Goal: Task Accomplishment & Management: Complete application form

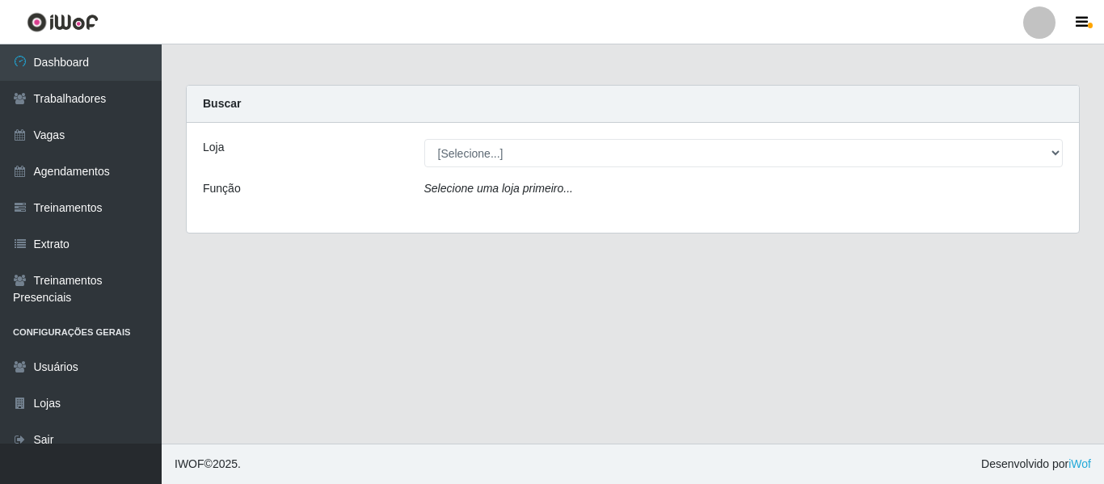
select select "237"
click at [424, 139] on select "[Selecione...] Varejão Supermercados" at bounding box center [743, 153] width 639 height 28
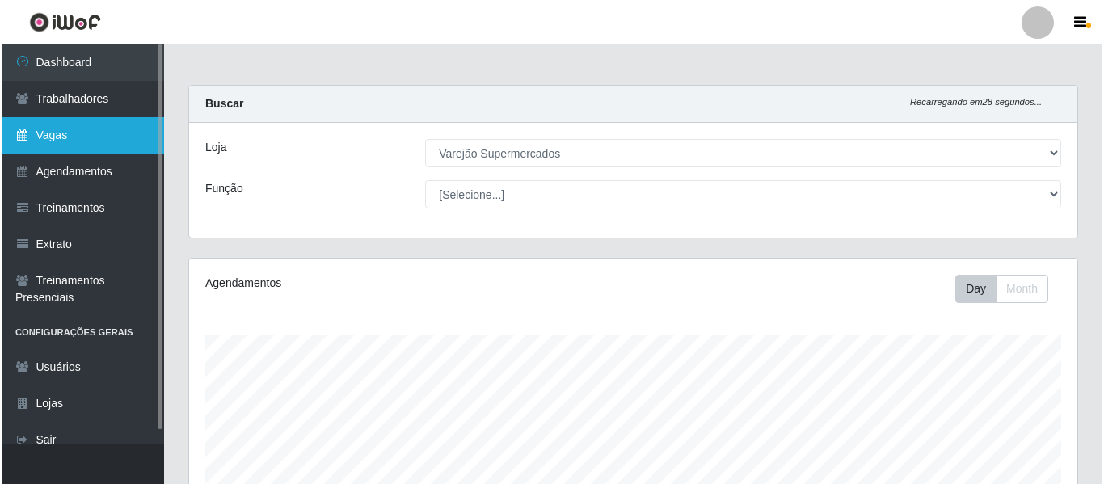
scroll to position [335, 888]
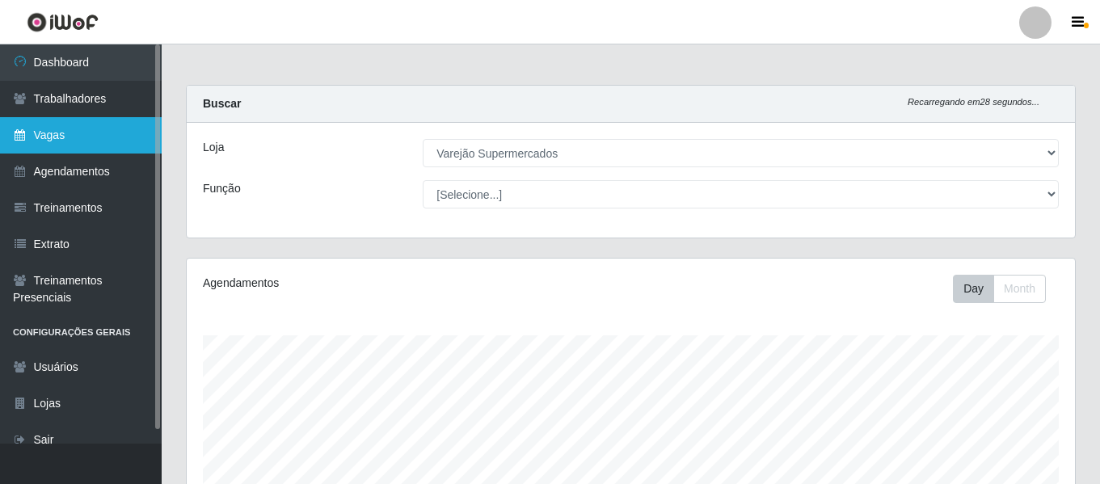
click at [58, 133] on link "Vagas" at bounding box center [81, 135] width 162 height 36
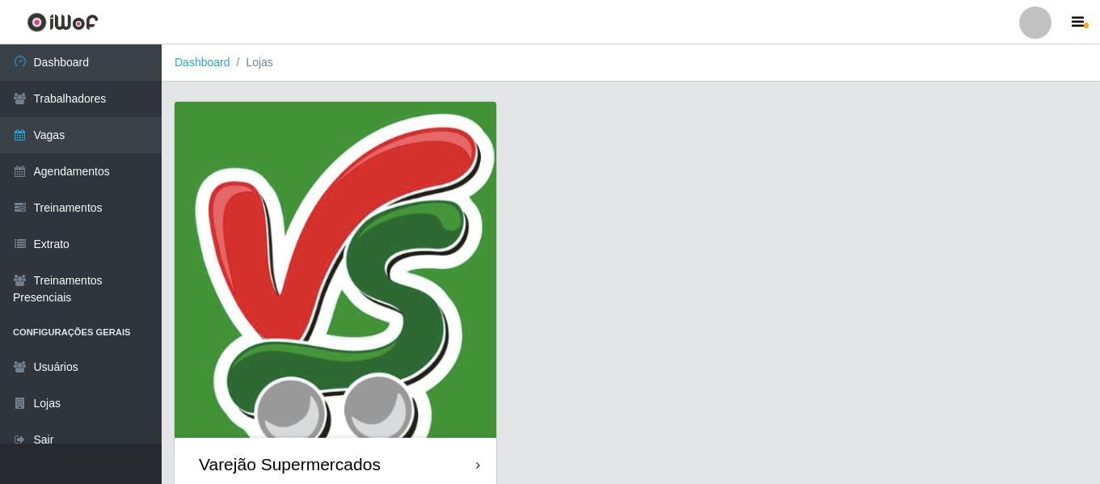
click at [357, 191] on img at bounding box center [336, 270] width 322 height 336
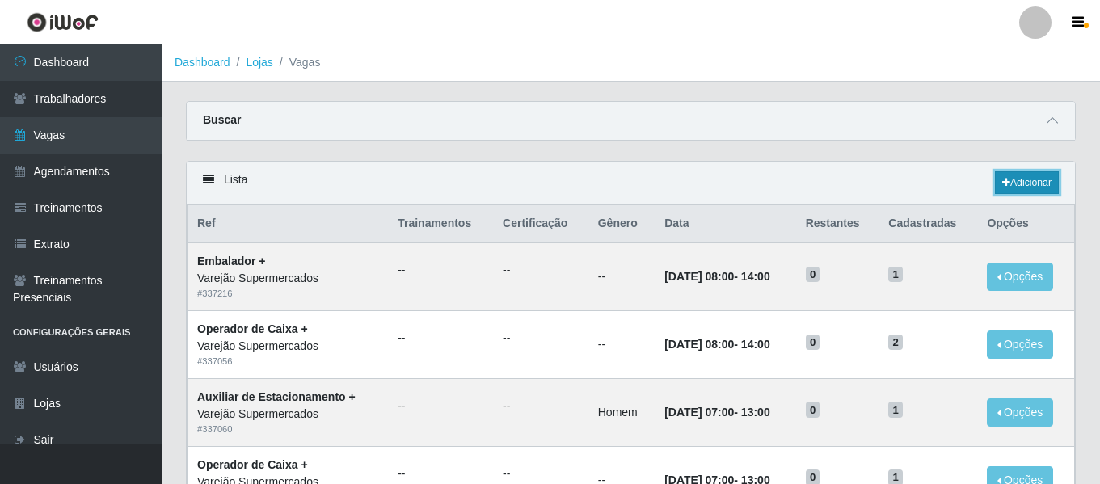
click at [1032, 176] on link "Adicionar" at bounding box center [1027, 182] width 64 height 23
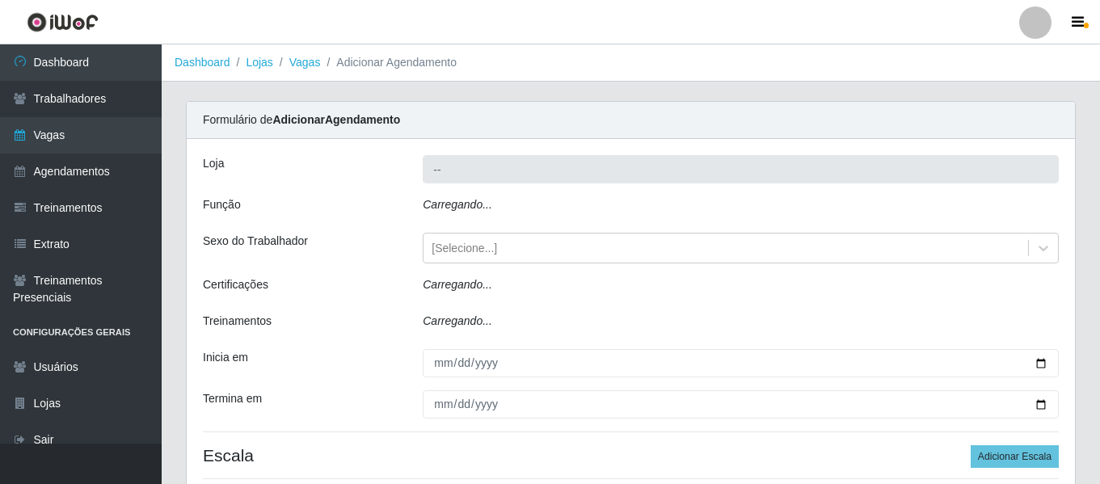
type input "Varejão Supermercados"
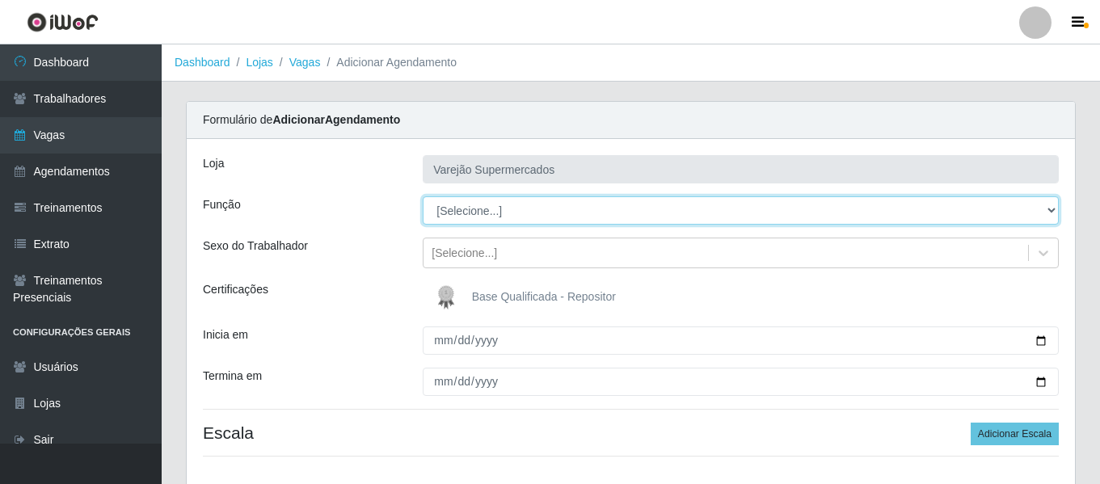
click at [524, 214] on select "[Selecione...] ASG ASG + ASG ++ Auxiliar de Estacionamento Auxiliar de Estacion…" at bounding box center [741, 210] width 636 height 28
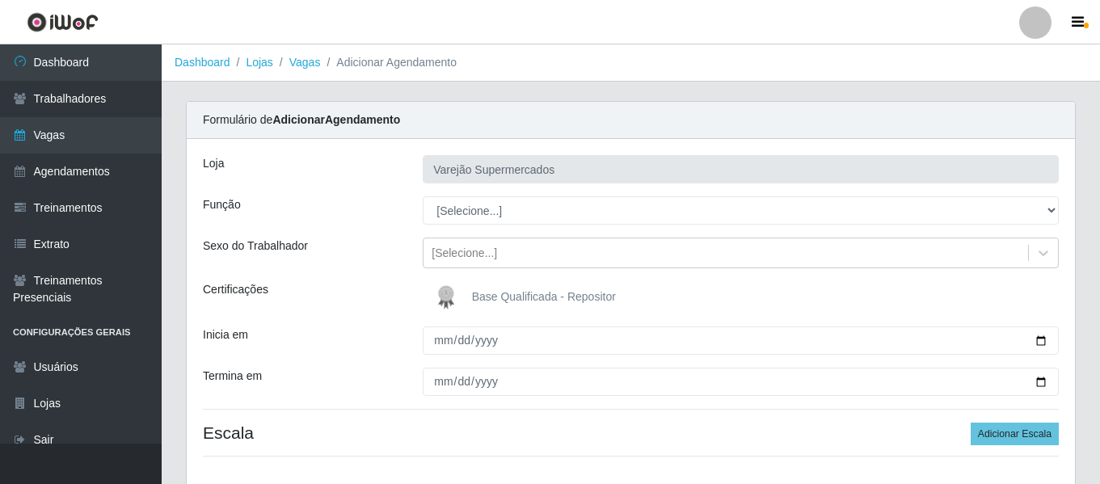
drag, startPoint x: 338, startPoint y: 231, endPoint x: 349, endPoint y: 199, distance: 34.2
click at [338, 231] on div "[PERSON_NAME] Supermercados Função [Selecione...] ASG ASG + ASG ++ Auxiliar de …" at bounding box center [631, 312] width 888 height 347
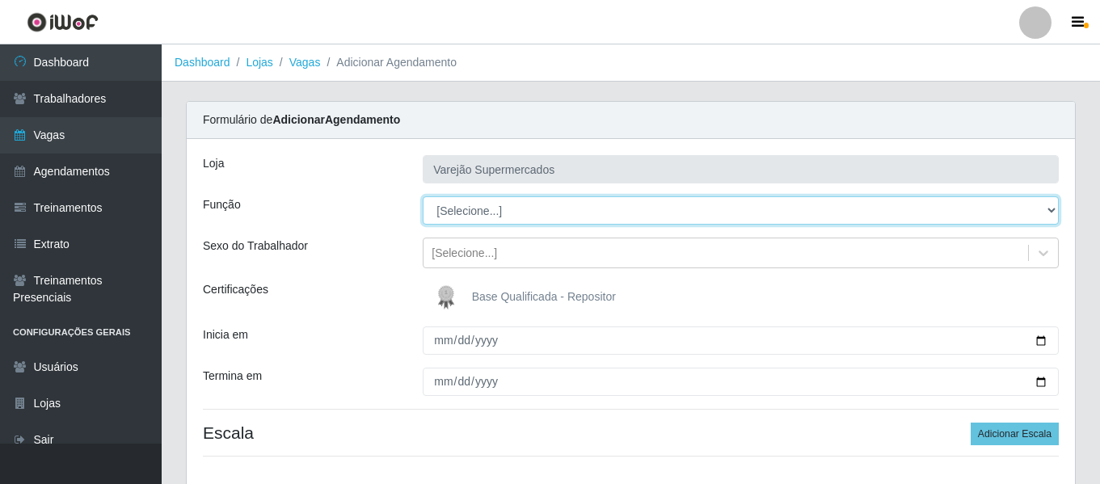
click at [482, 200] on select "[Selecione...] ASG ASG + ASG ++ Auxiliar de Estacionamento Auxiliar de Estacion…" at bounding box center [741, 210] width 636 height 28
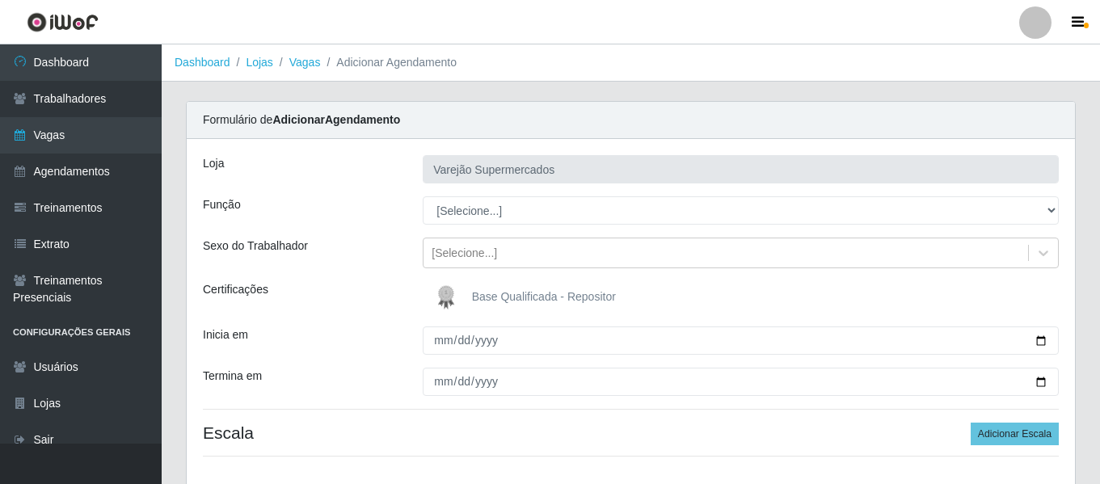
drag, startPoint x: 326, startPoint y: 241, endPoint x: 347, endPoint y: 251, distance: 23.1
click at [327, 242] on div "Sexo do Trabalhador" at bounding box center [301, 253] width 220 height 31
click at [370, 309] on div "Certificações" at bounding box center [301, 297] width 220 height 32
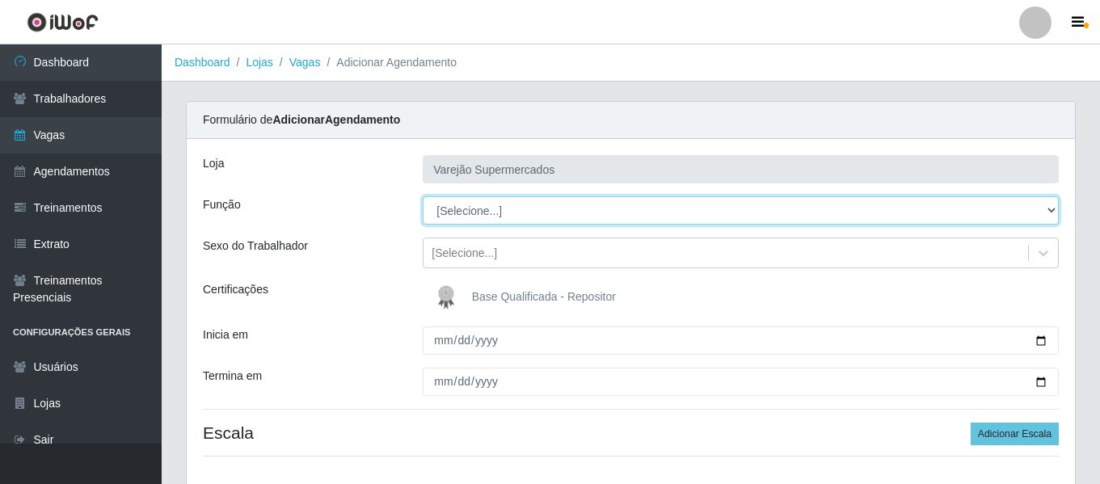
click at [501, 208] on select "[Selecione...] ASG ASG + ASG ++ Auxiliar de Estacionamento Auxiliar de Estacion…" at bounding box center [741, 210] width 636 height 28
click at [500, 213] on select "[Selecione...] ASG ASG + ASG ++ Auxiliar de Estacionamento Auxiliar de Estacion…" at bounding box center [741, 210] width 636 height 28
select select "43"
click at [423, 196] on select "[Selecione...] ASG ASG + ASG ++ Auxiliar de Estacionamento Auxiliar de Estacion…" at bounding box center [741, 210] width 636 height 28
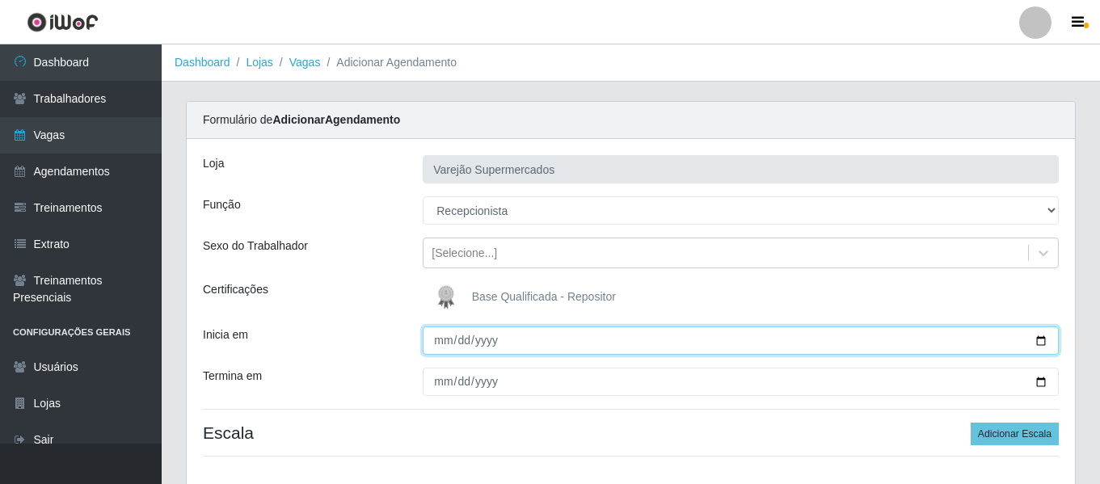
click at [445, 339] on input "Inicia em" at bounding box center [741, 340] width 636 height 28
type input "0002-10-03"
type input "[DATE]"
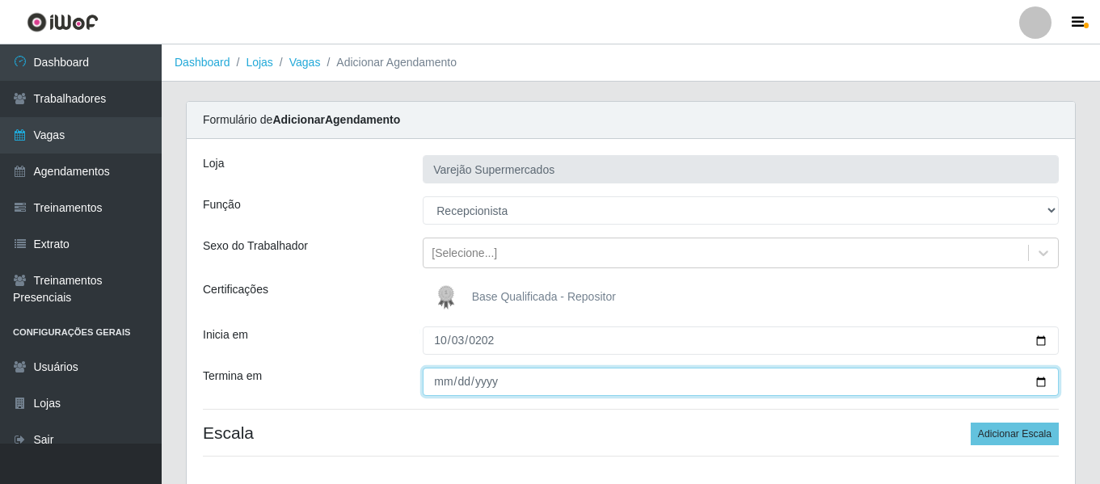
click at [438, 371] on input "Termina em" at bounding box center [741, 382] width 636 height 28
type input "[DATE]"
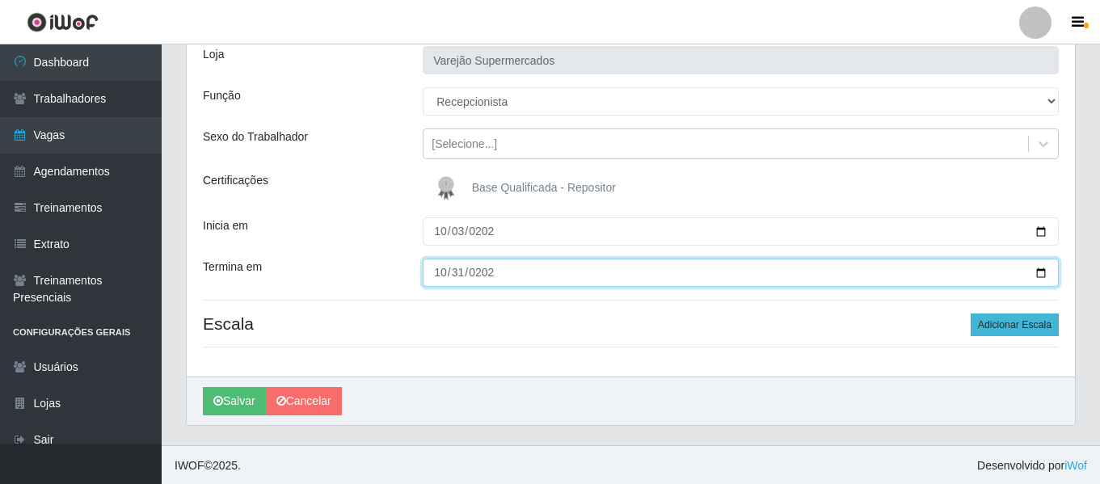
scroll to position [111, 0]
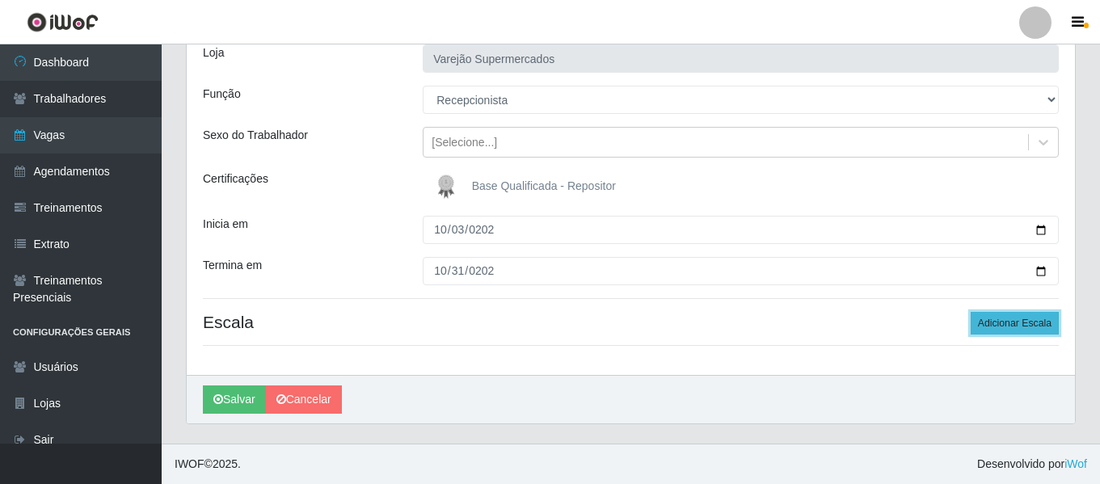
click at [1043, 322] on button "Adicionar Escala" at bounding box center [1014, 323] width 88 height 23
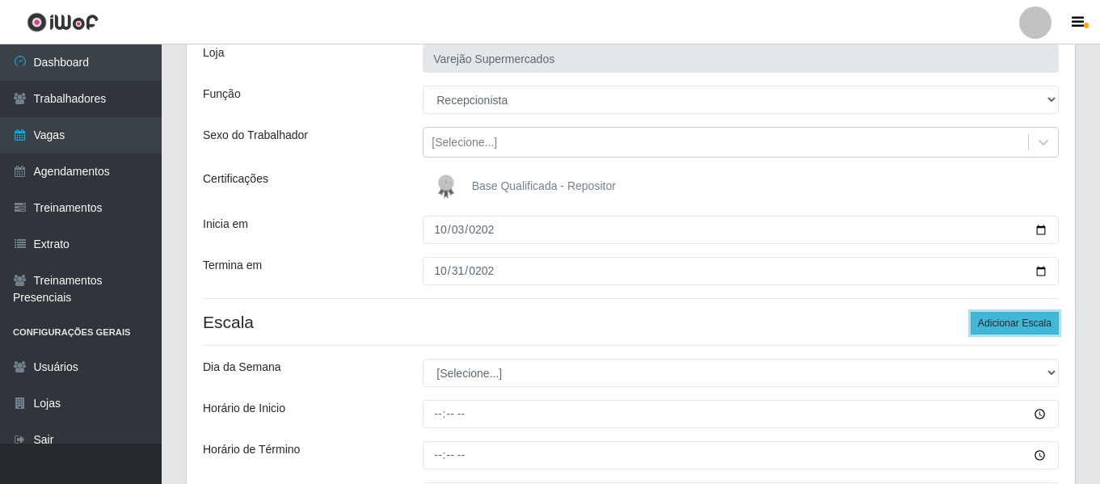
click at [1043, 322] on button "Adicionar Escala" at bounding box center [1014, 323] width 88 height 23
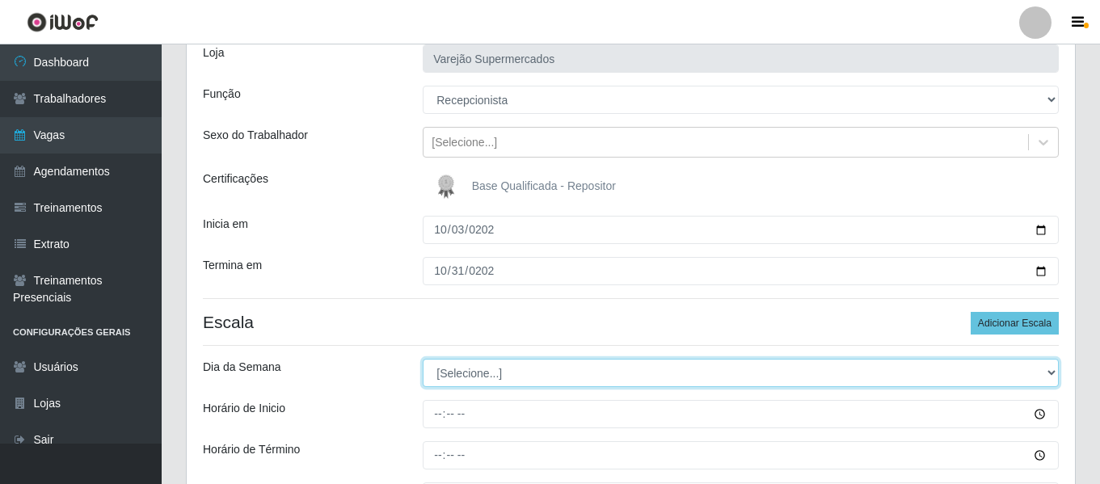
click at [503, 369] on select "[Selecione...] Segunda Terça Quarta Quinta Sexta Sábado Domingo" at bounding box center [741, 373] width 636 height 28
select select "5"
click at [423, 359] on select "[Selecione...] Segunda Terça Quarta Quinta Sexta Sábado Domingo" at bounding box center [741, 373] width 636 height 28
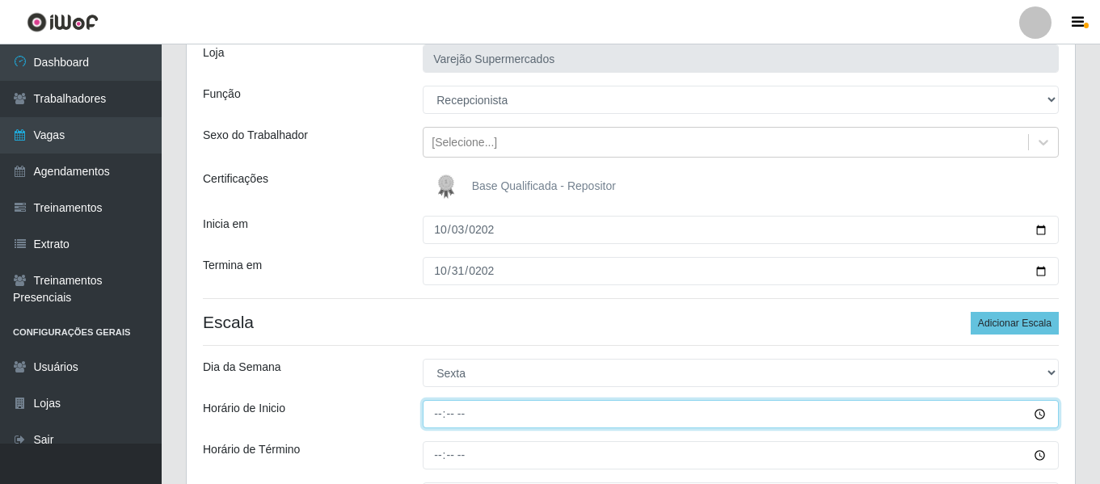
click at [444, 419] on input "Horário de Inicio" at bounding box center [741, 414] width 636 height 28
type input "08:00"
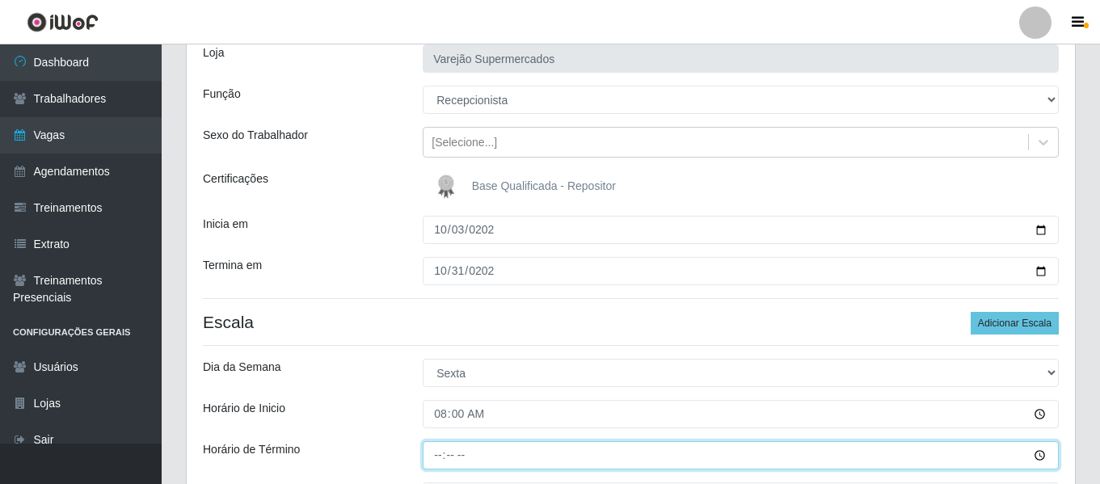
click at [440, 447] on input "Horário de Término" at bounding box center [741, 455] width 636 height 28
type input "14:00"
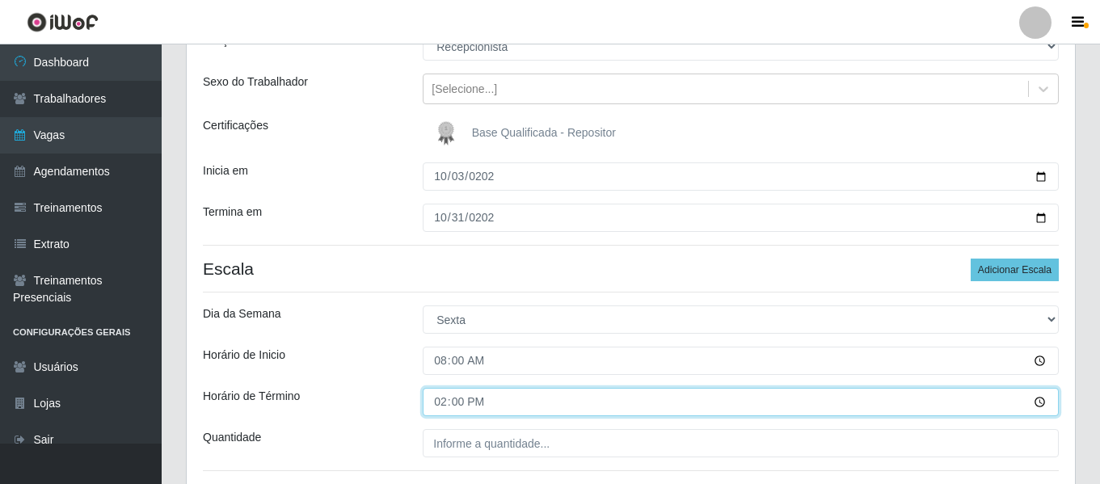
scroll to position [192, 0]
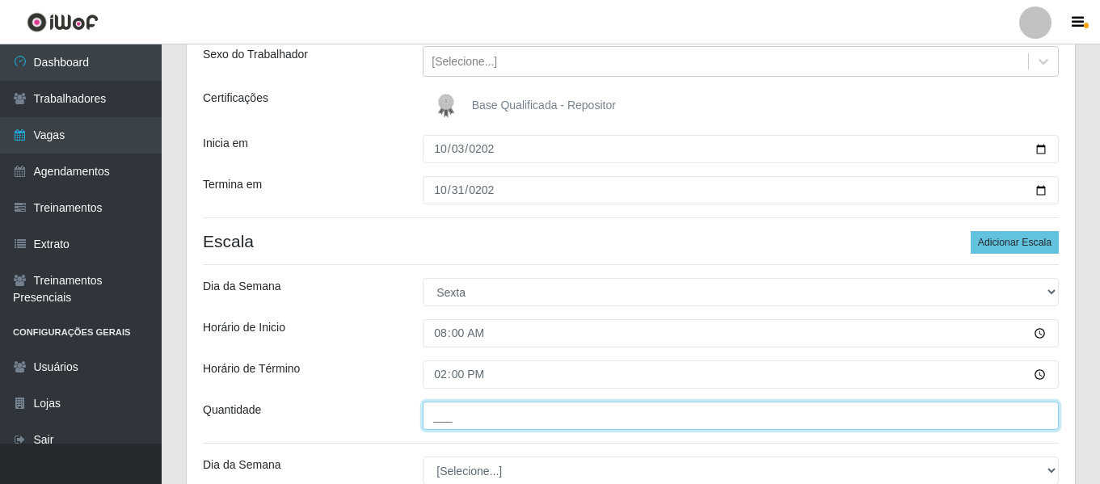
click at [470, 408] on input "___" at bounding box center [741, 416] width 636 height 28
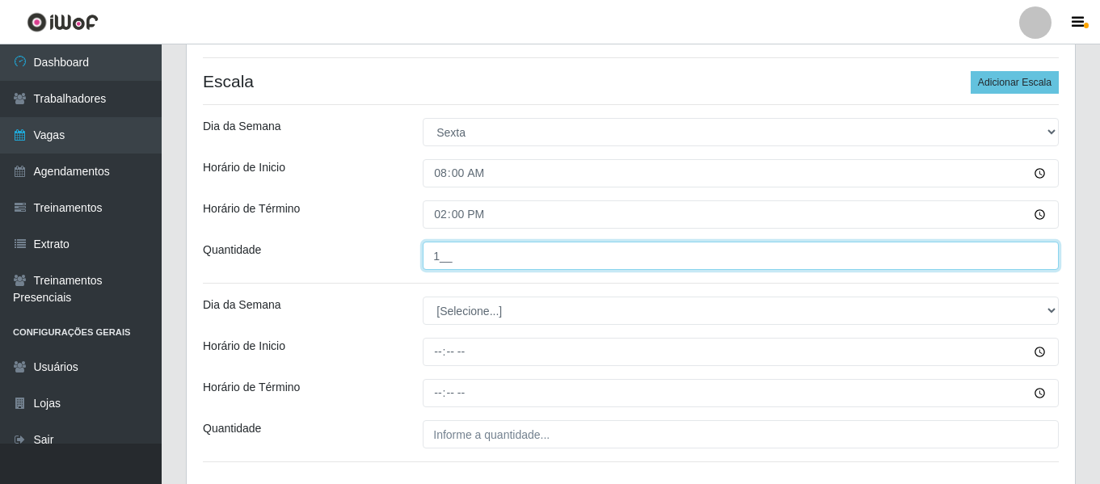
scroll to position [353, 0]
type input "1__"
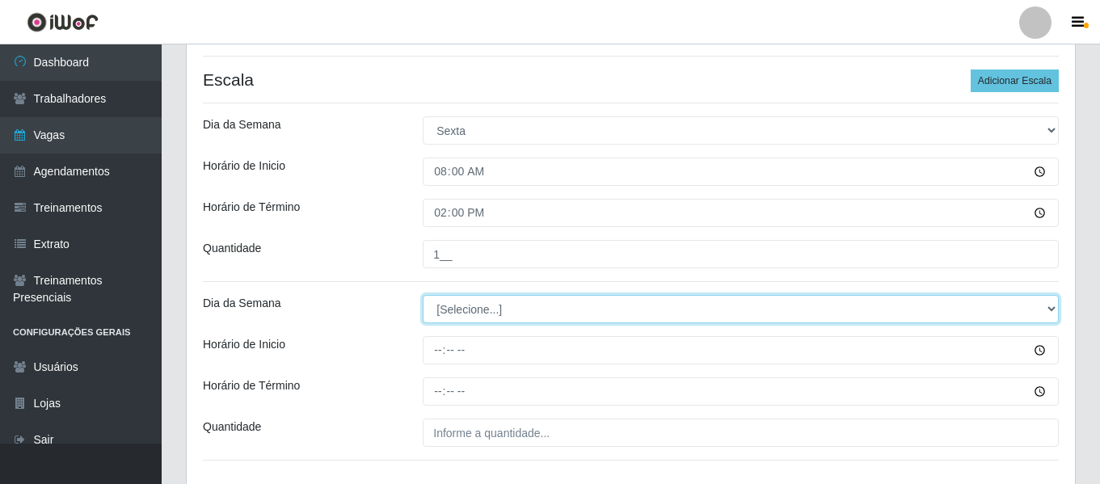
click at [479, 303] on select "[Selecione...] Segunda Terça Quarta Quinta Sexta Sábado Domingo" at bounding box center [741, 309] width 636 height 28
select select "5"
click at [423, 295] on select "[Selecione...] Segunda Terça Quarta Quinta Sexta Sábado Domingo" at bounding box center [741, 309] width 636 height 28
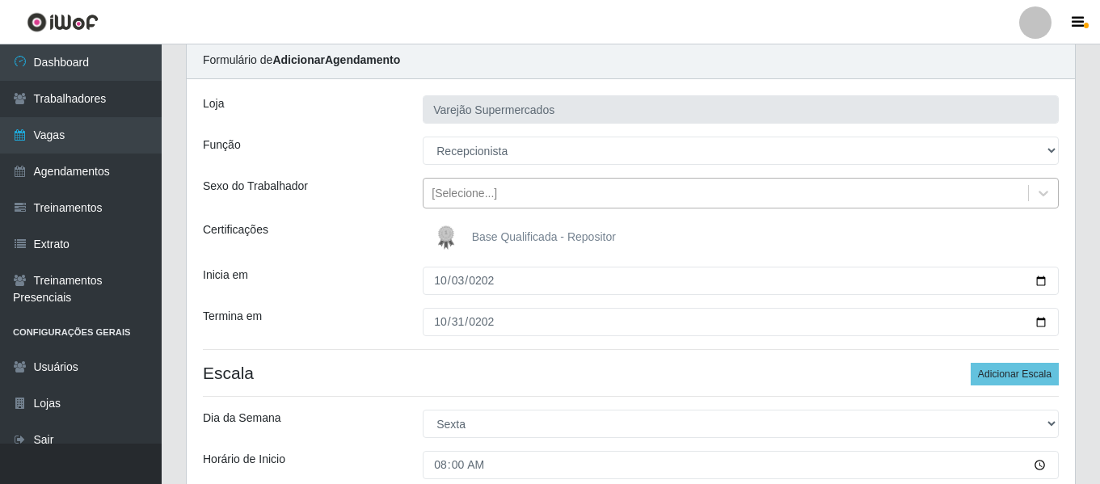
scroll to position [30, 0]
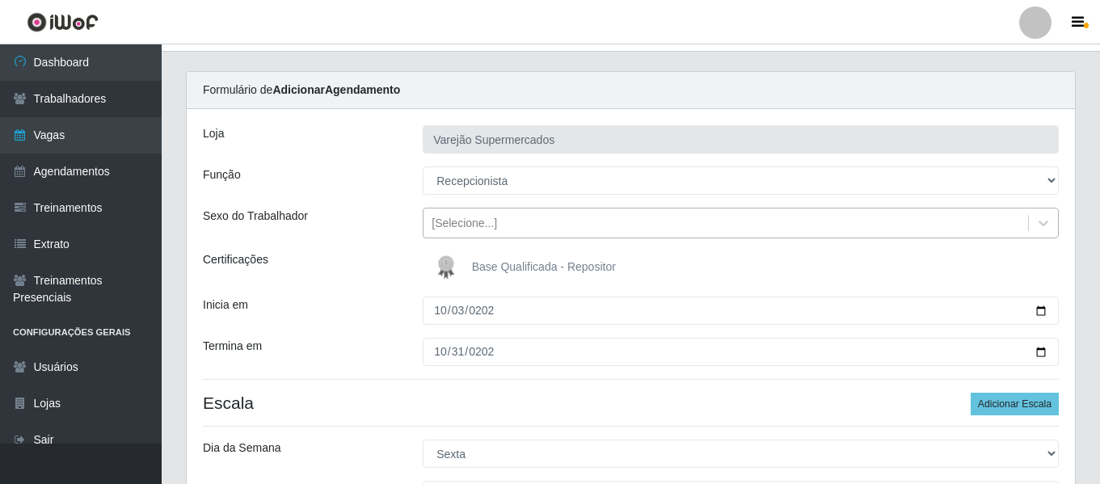
click at [463, 234] on div "[Selecione...]" at bounding box center [725, 223] width 604 height 27
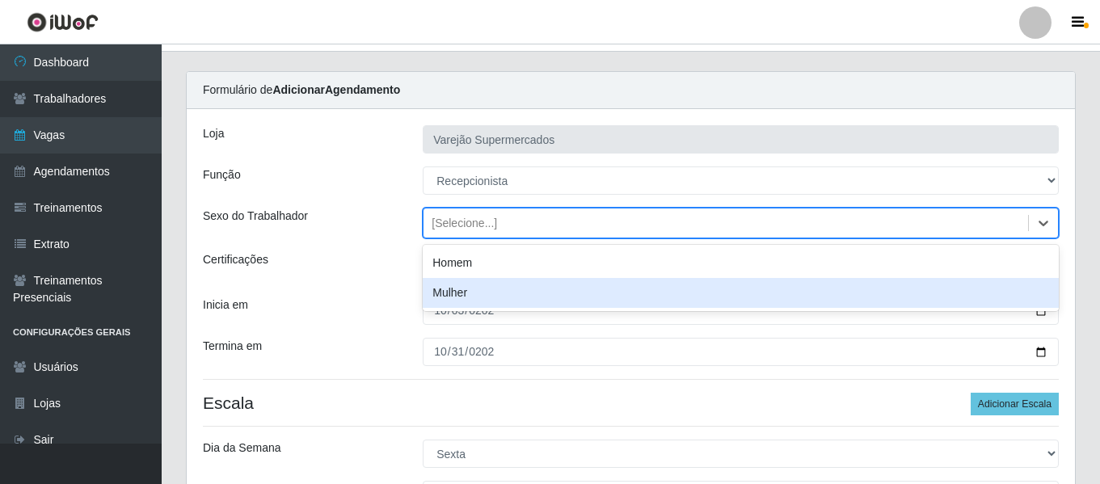
click at [461, 286] on div "Mulher" at bounding box center [741, 293] width 636 height 30
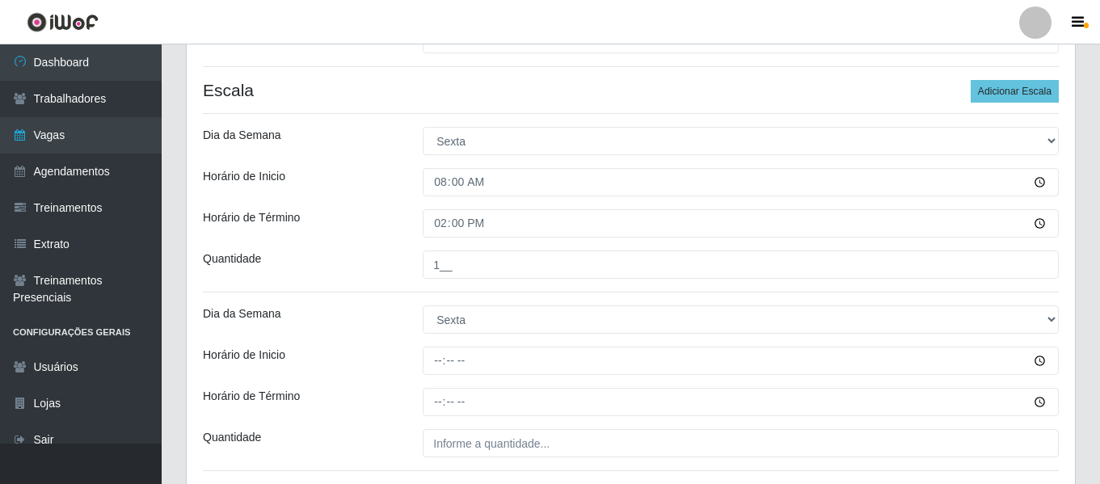
scroll to position [353, 0]
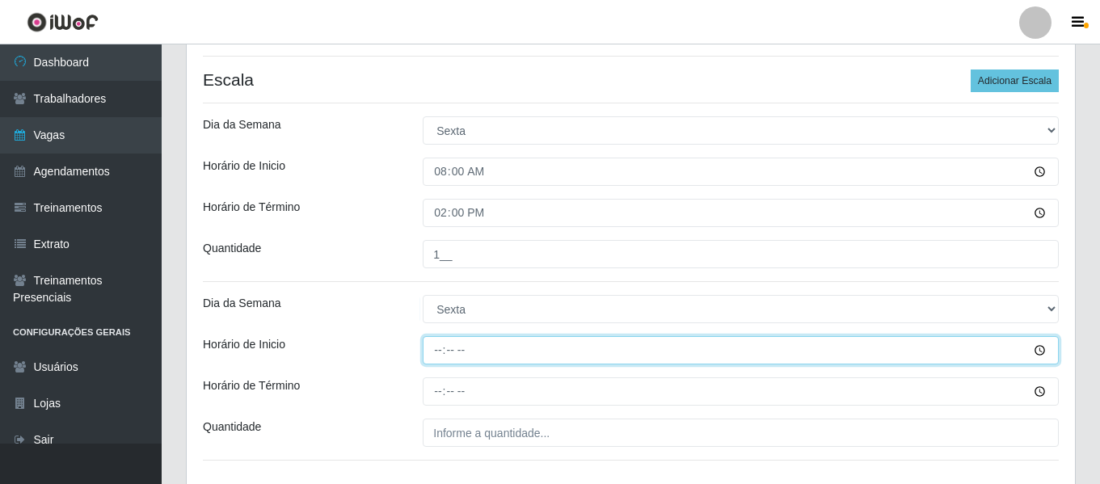
click at [440, 358] on input "Horário de Inicio" at bounding box center [741, 350] width 636 height 28
type input "14:00"
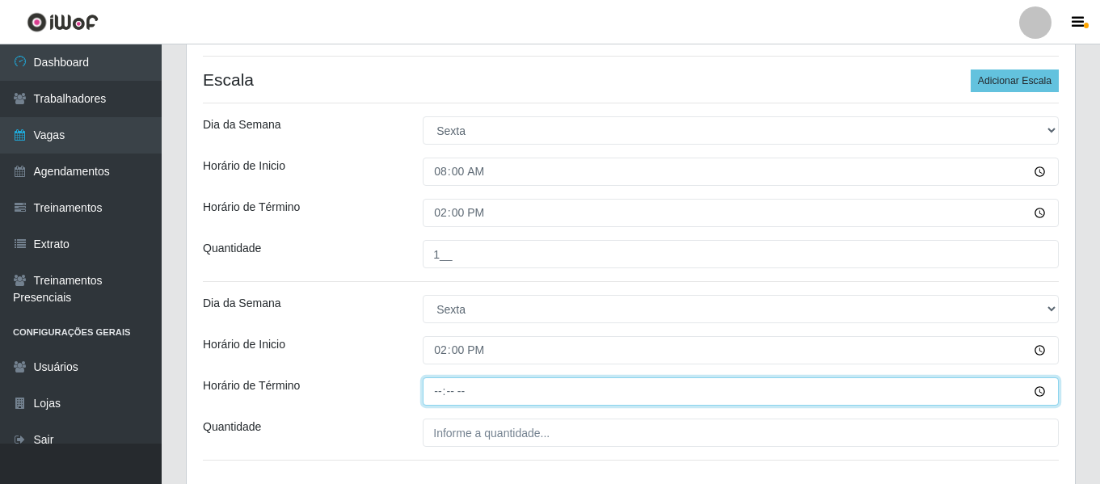
click at [432, 386] on input "Horário de Término" at bounding box center [741, 391] width 636 height 28
type input "20:00"
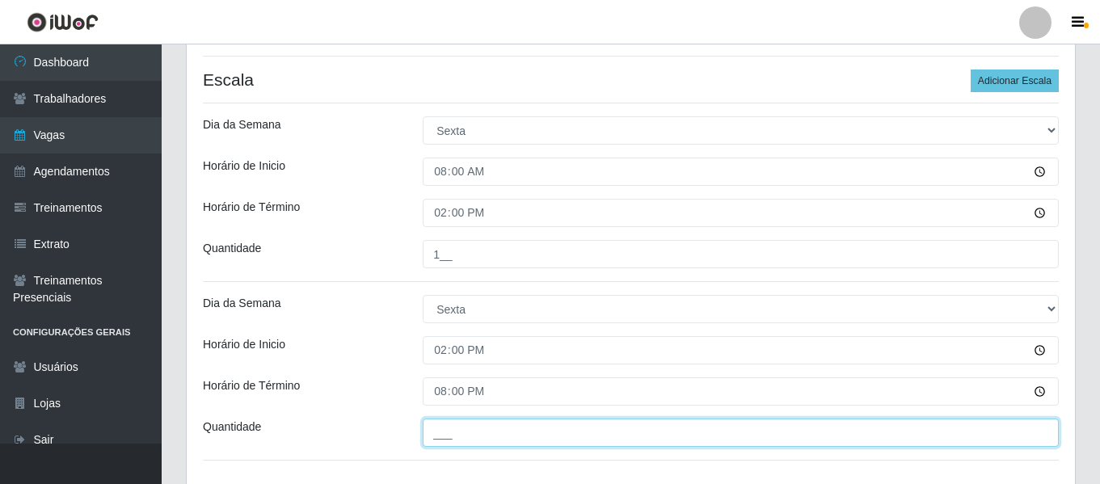
click at [465, 436] on input "___" at bounding box center [741, 433] width 636 height 28
type input "1__"
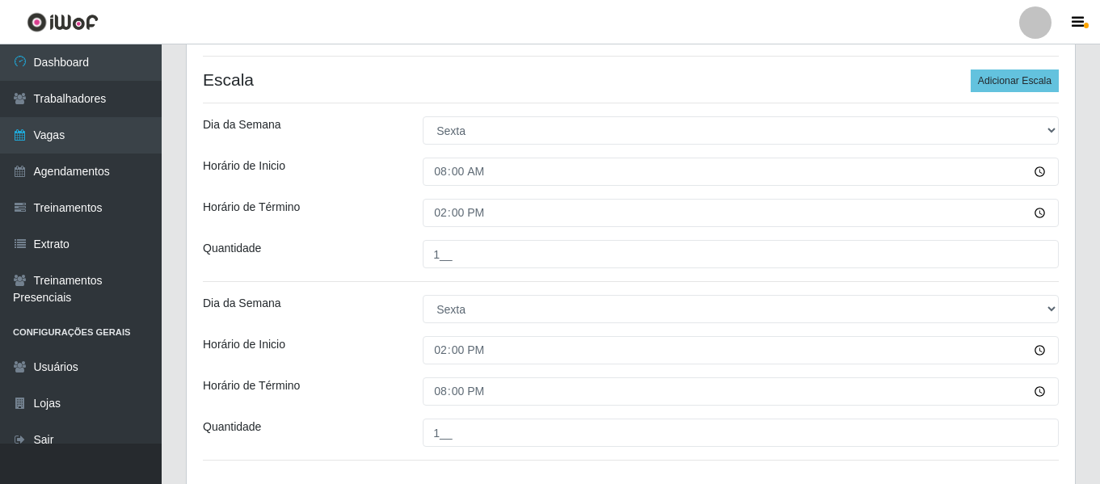
click at [401, 327] on div "[PERSON_NAME] Supermercados Função [Selecione...] ASG ASG + ASG ++ Auxiliar de …" at bounding box center [631, 138] width 888 height 704
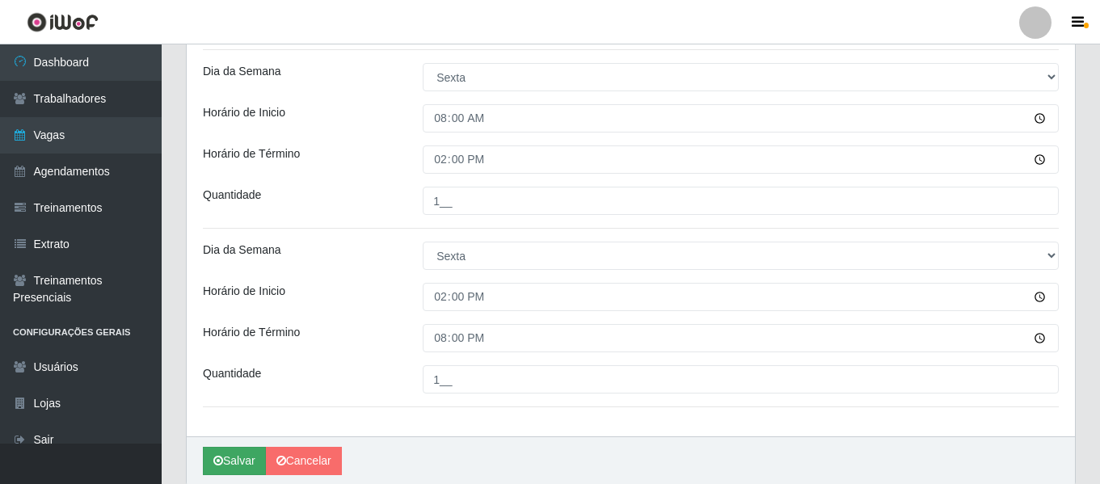
scroll to position [468, 0]
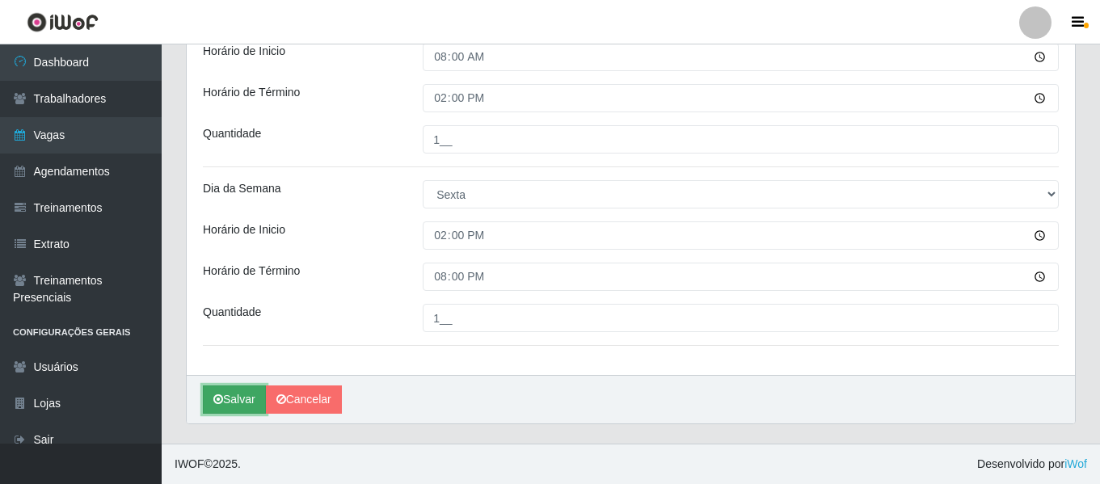
click at [234, 409] on button "Salvar" at bounding box center [234, 399] width 63 height 28
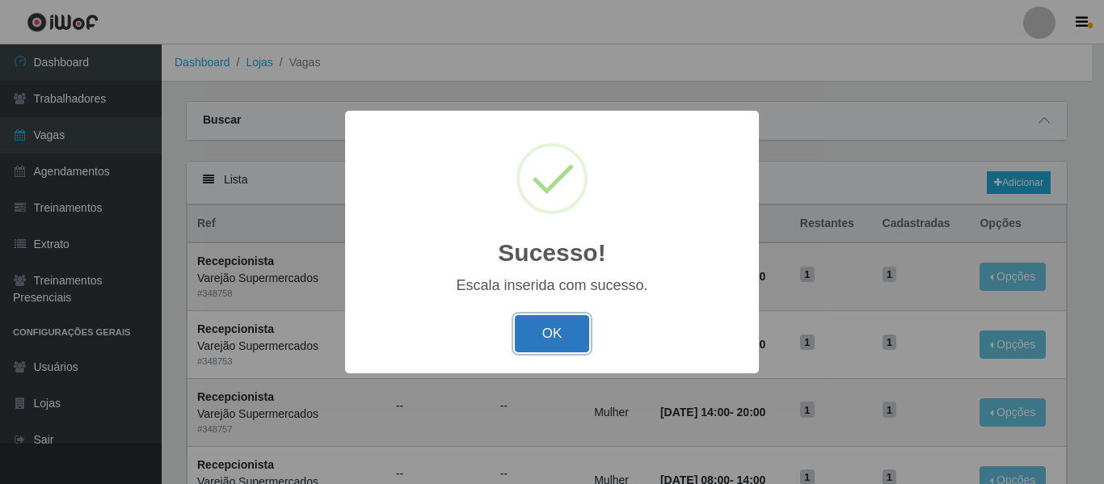
click at [564, 323] on button "OK" at bounding box center [552, 334] width 75 height 38
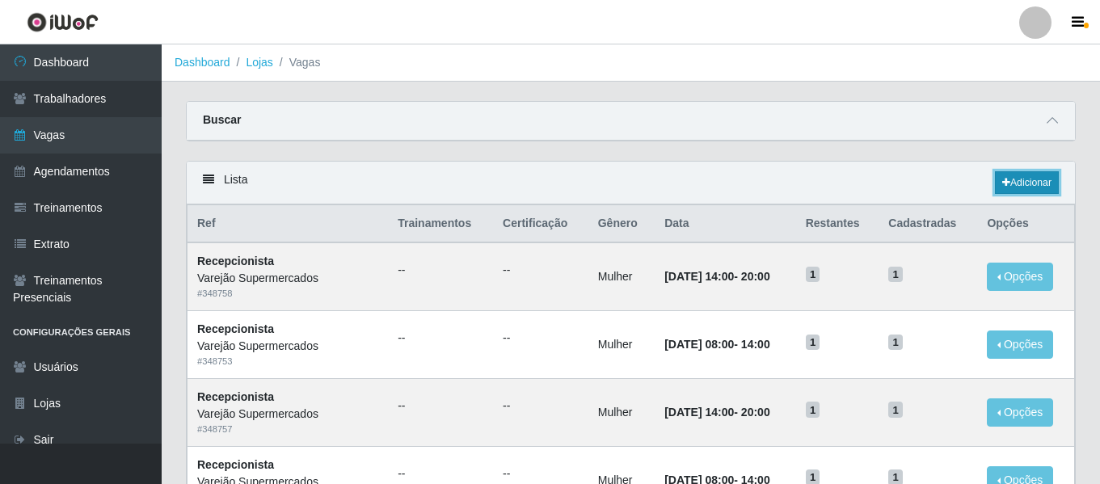
click at [1009, 183] on link "Adicionar" at bounding box center [1027, 182] width 64 height 23
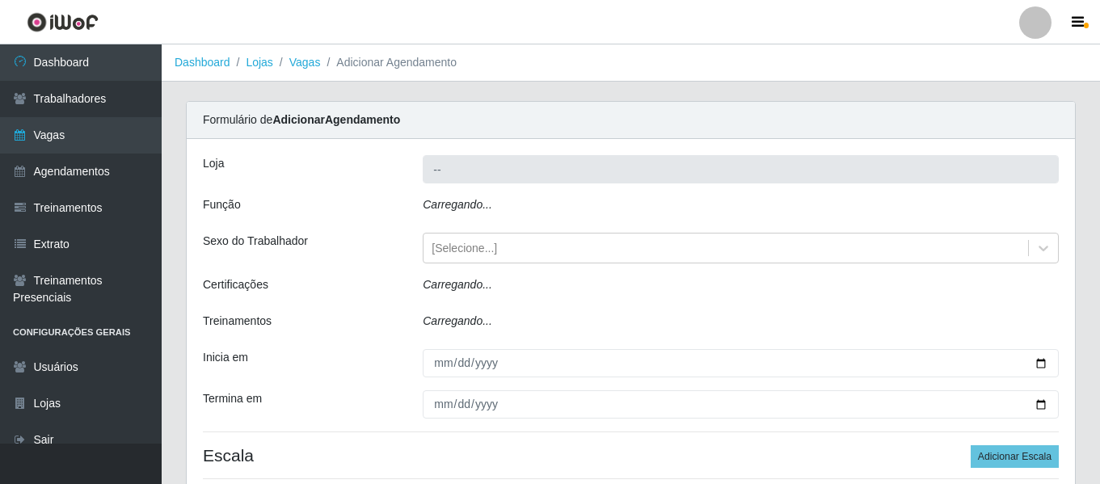
type input "Varejão Supermercados"
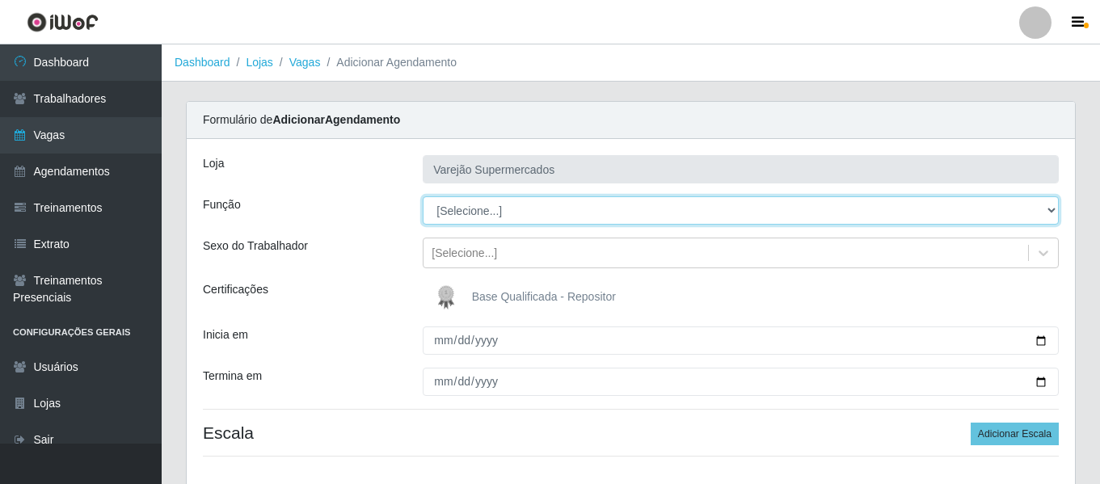
click at [528, 211] on select "[Selecione...] ASG ASG + ASG ++ Auxiliar de Estacionamento Auxiliar de Estacion…" at bounding box center [741, 210] width 636 height 28
select select "87"
click at [423, 196] on select "[Selecione...] ASG ASG + ASG ++ Auxiliar de Estacionamento Auxiliar de Estacion…" at bounding box center [741, 210] width 636 height 28
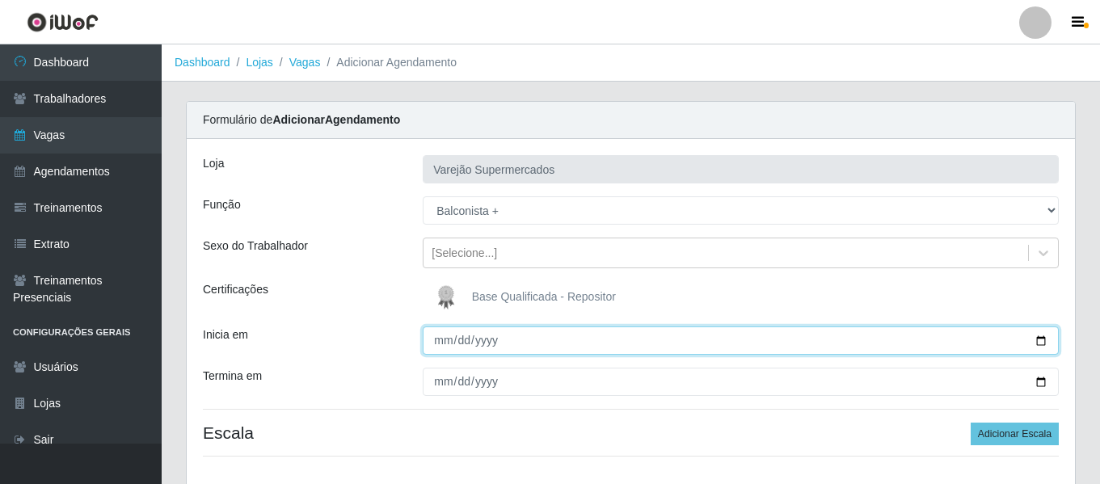
click at [447, 327] on input "Inicia em" at bounding box center [741, 340] width 636 height 28
type input "0205-10-04"
type input "[DATE]"
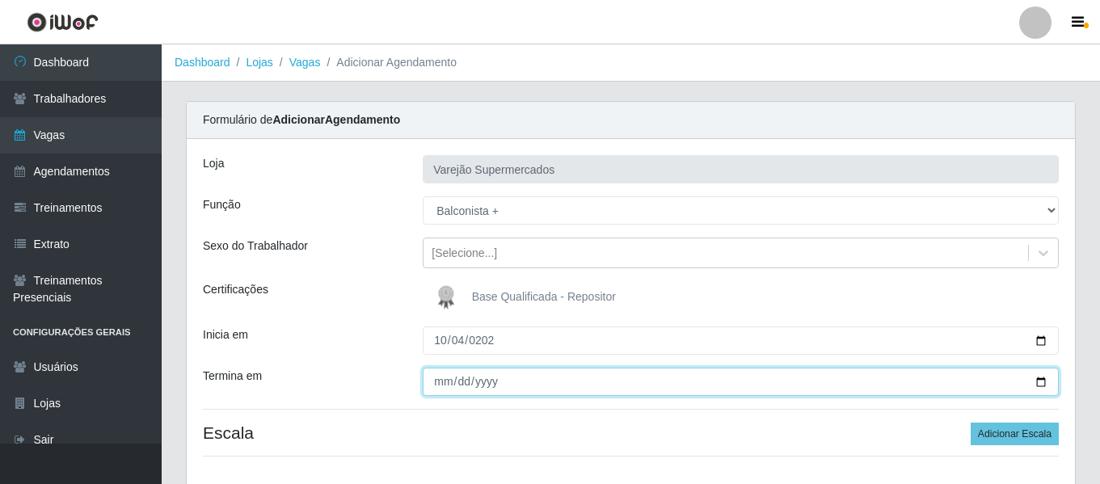
click at [444, 389] on input "Termina em" at bounding box center [741, 382] width 636 height 28
type input "[DATE]"
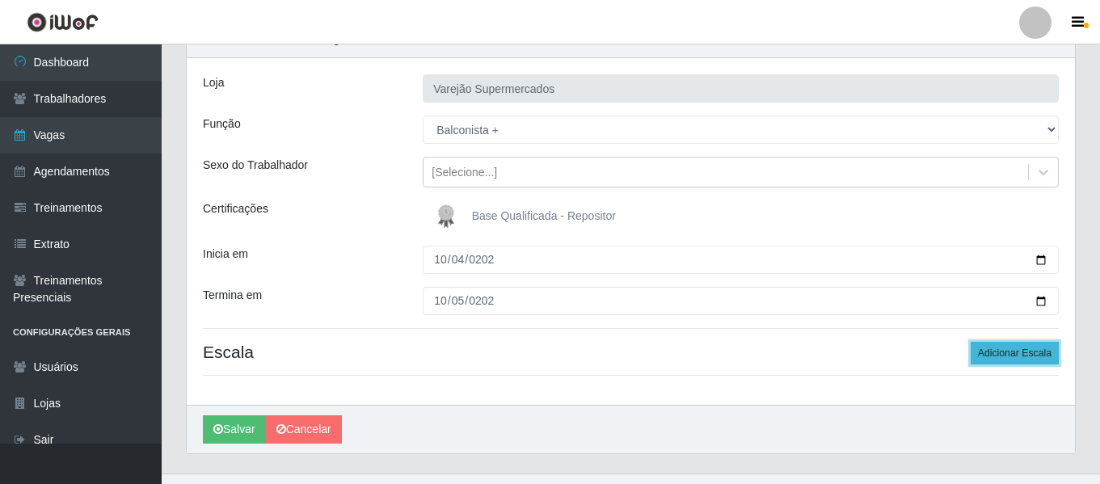
click at [1025, 355] on button "Adicionar Escala" at bounding box center [1014, 353] width 88 height 23
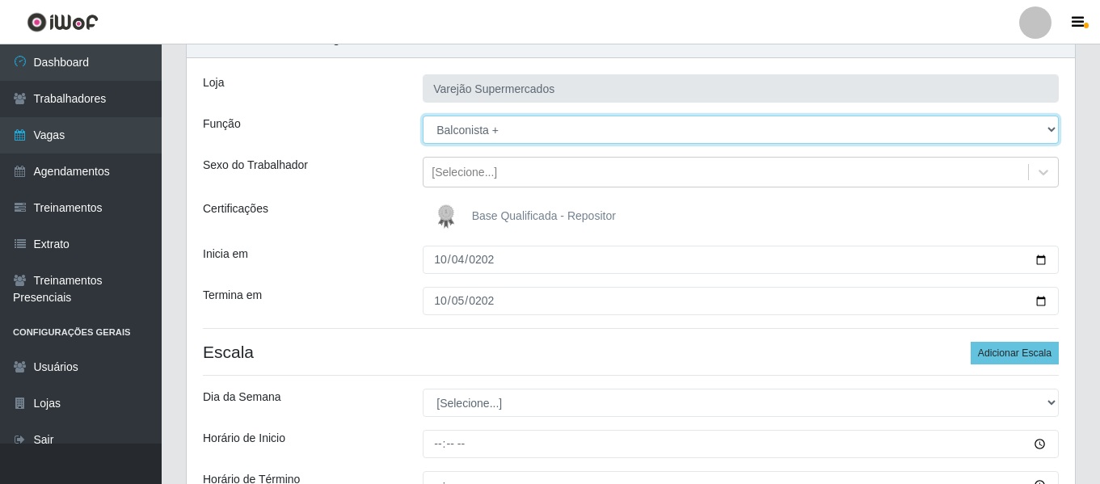
click at [518, 132] on select "[Selecione...] ASG ASG + ASG ++ Auxiliar de Estacionamento Auxiliar de Estacion…" at bounding box center [741, 130] width 636 height 28
select select "70"
click at [423, 116] on select "[Selecione...] ASG ASG + ASG ++ Auxiliar de Estacionamento Auxiliar de Estacion…" at bounding box center [741, 130] width 636 height 28
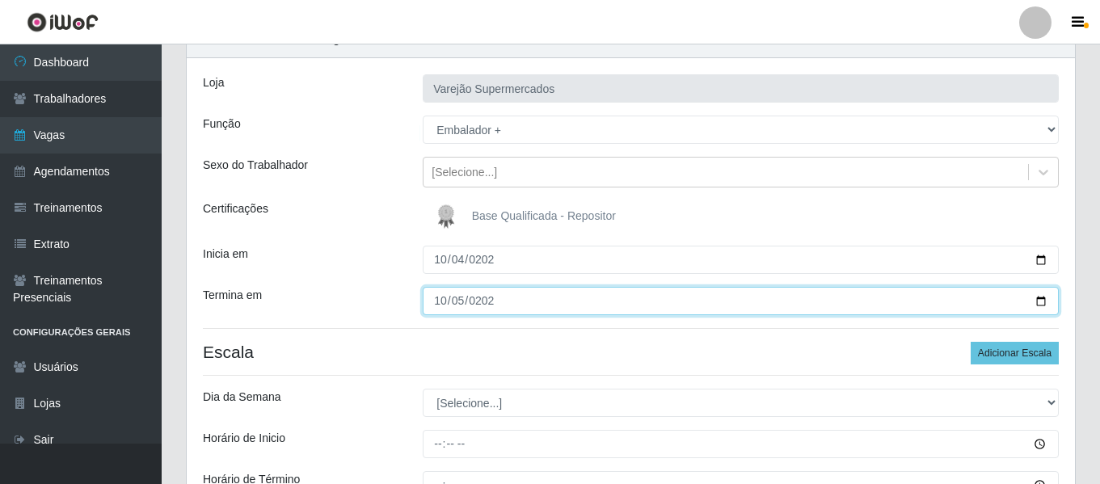
click at [442, 308] on input "[DATE]" at bounding box center [741, 301] width 636 height 28
type input "[DATE]"
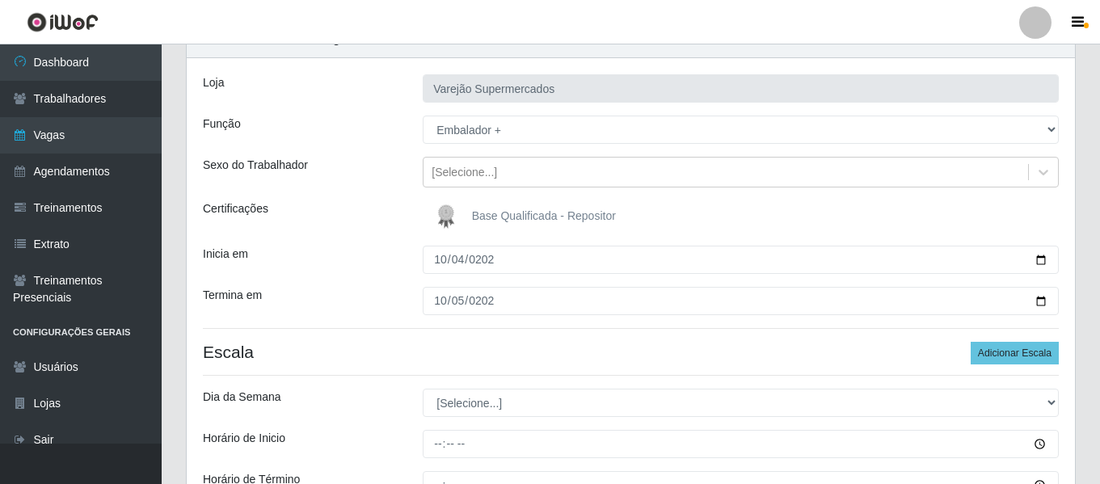
click at [393, 356] on h4 "Escala Adicionar Escala" at bounding box center [631, 352] width 856 height 20
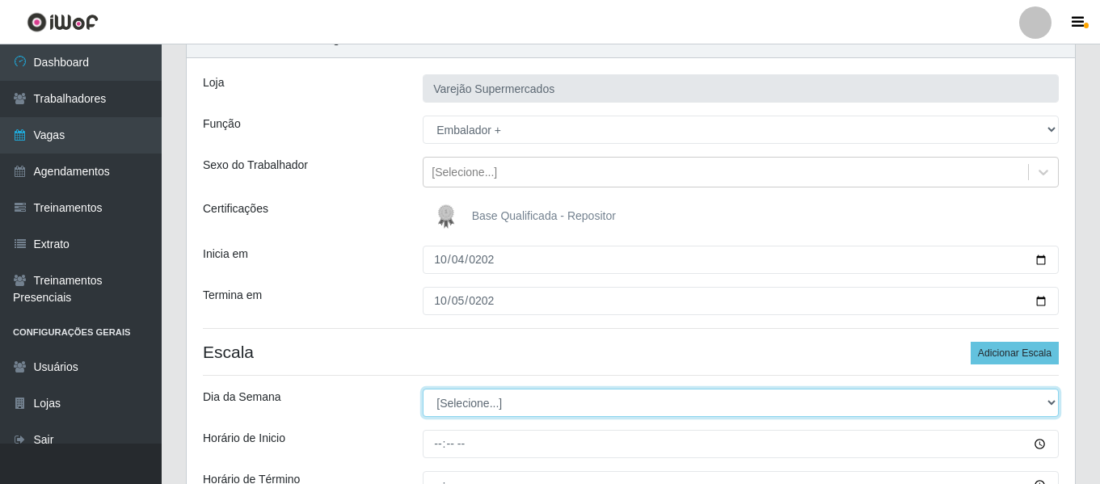
click at [462, 396] on select "[Selecione...] Segunda Terça Quarta Quinta Sexta Sábado Domingo" at bounding box center [741, 403] width 636 height 28
select select "6"
click at [423, 389] on select "[Selecione...] Segunda Terça Quarta Quinta Sexta Sábado Domingo" at bounding box center [741, 403] width 636 height 28
